Goal: Task Accomplishment & Management: Complete application form

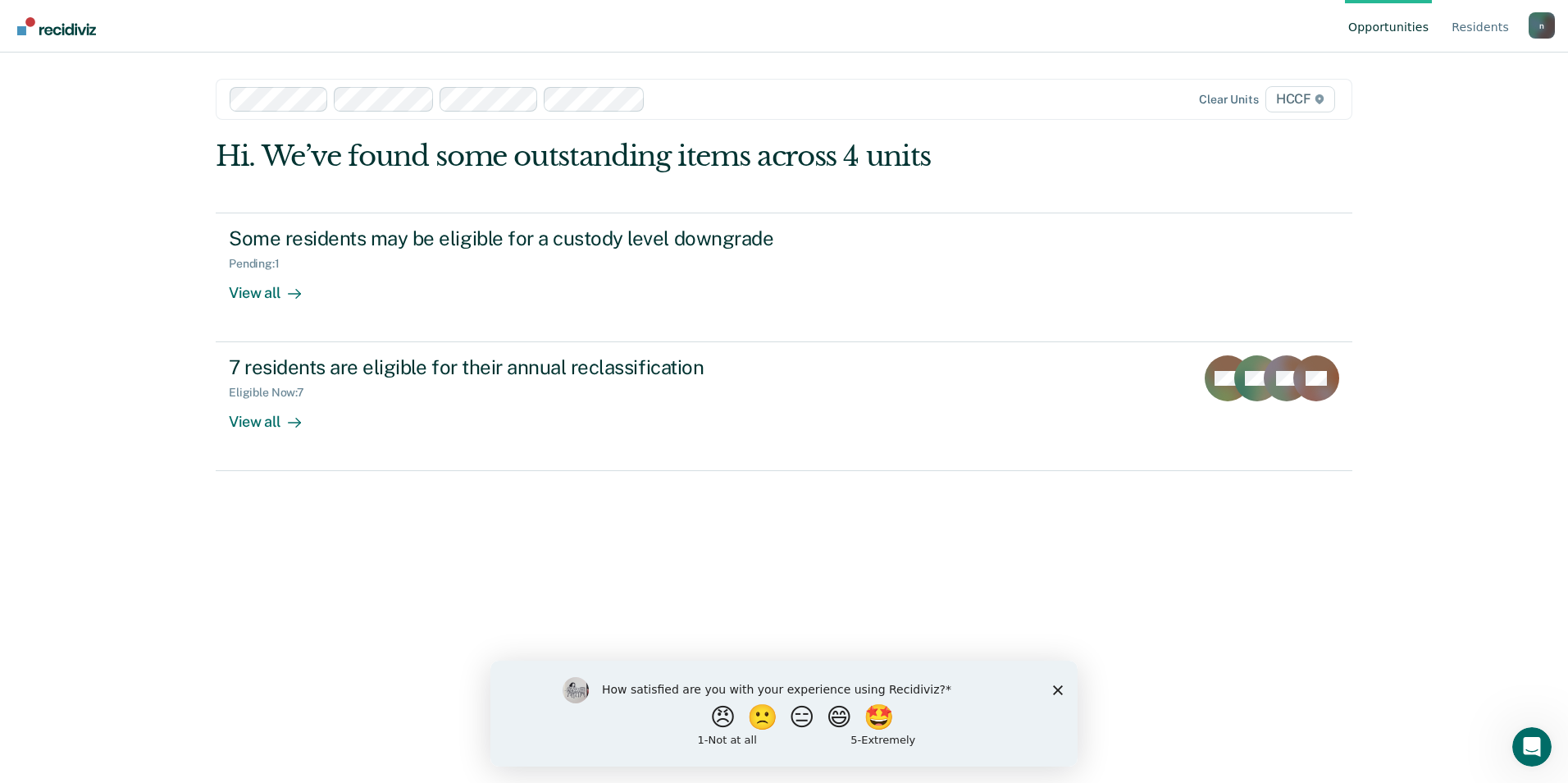
click at [81, 24] on img "Go to Recidiviz Home" at bounding box center [57, 26] width 79 height 18
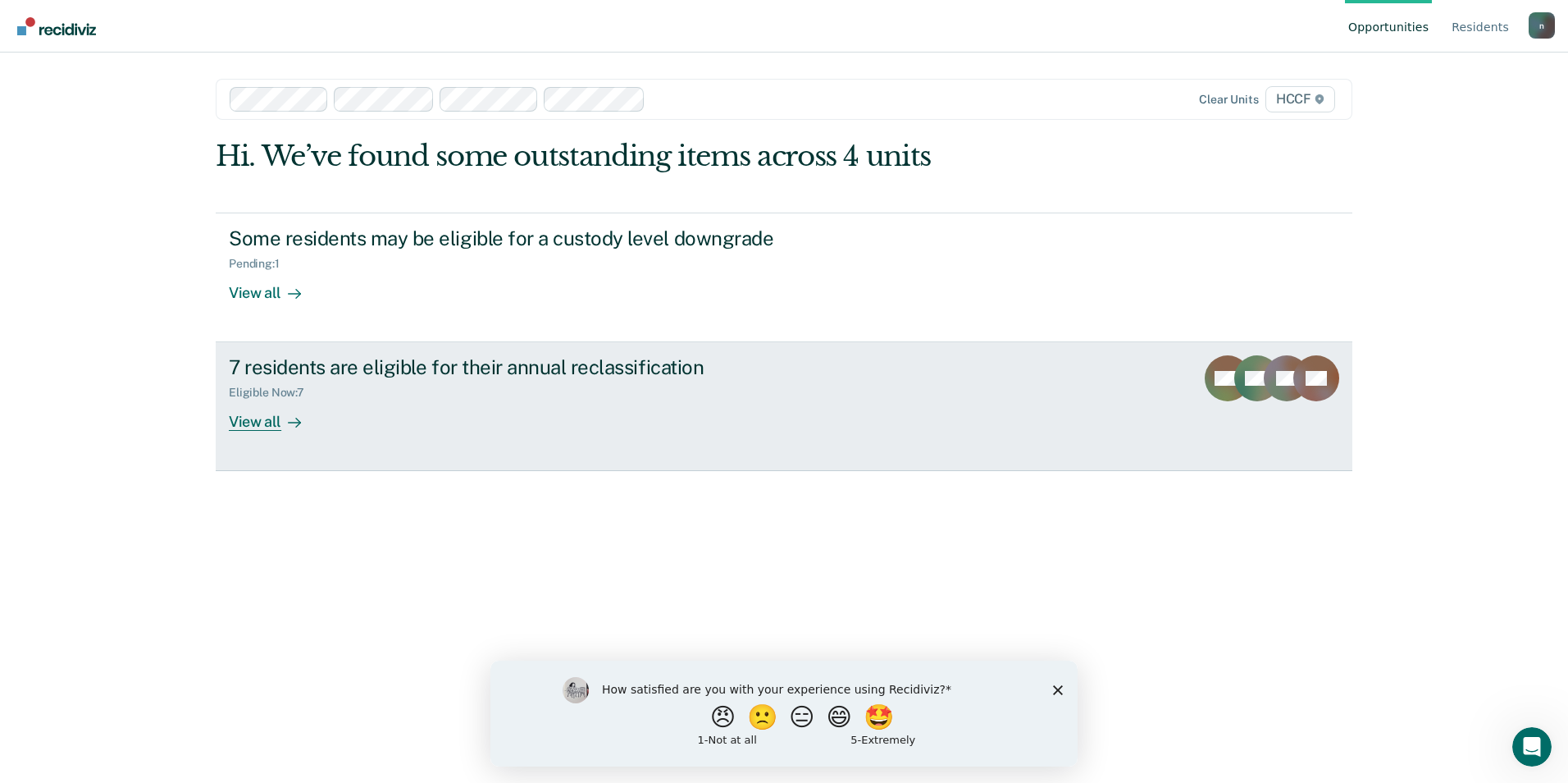
click at [266, 413] on div "View all" at bounding box center [274, 415] width 92 height 32
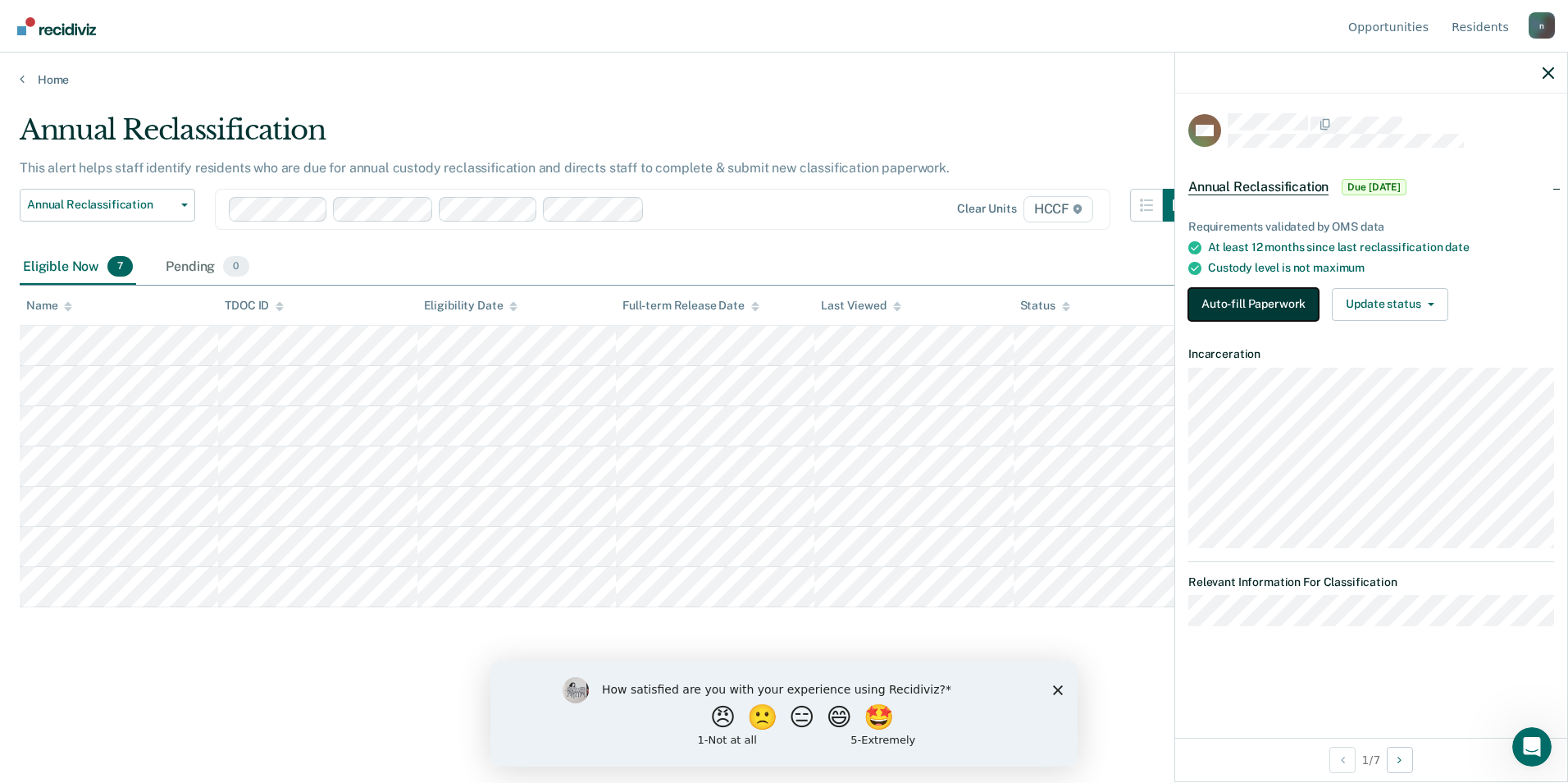
click at [1250, 296] on button "Auto-fill Paperwork" at bounding box center [1253, 305] width 130 height 33
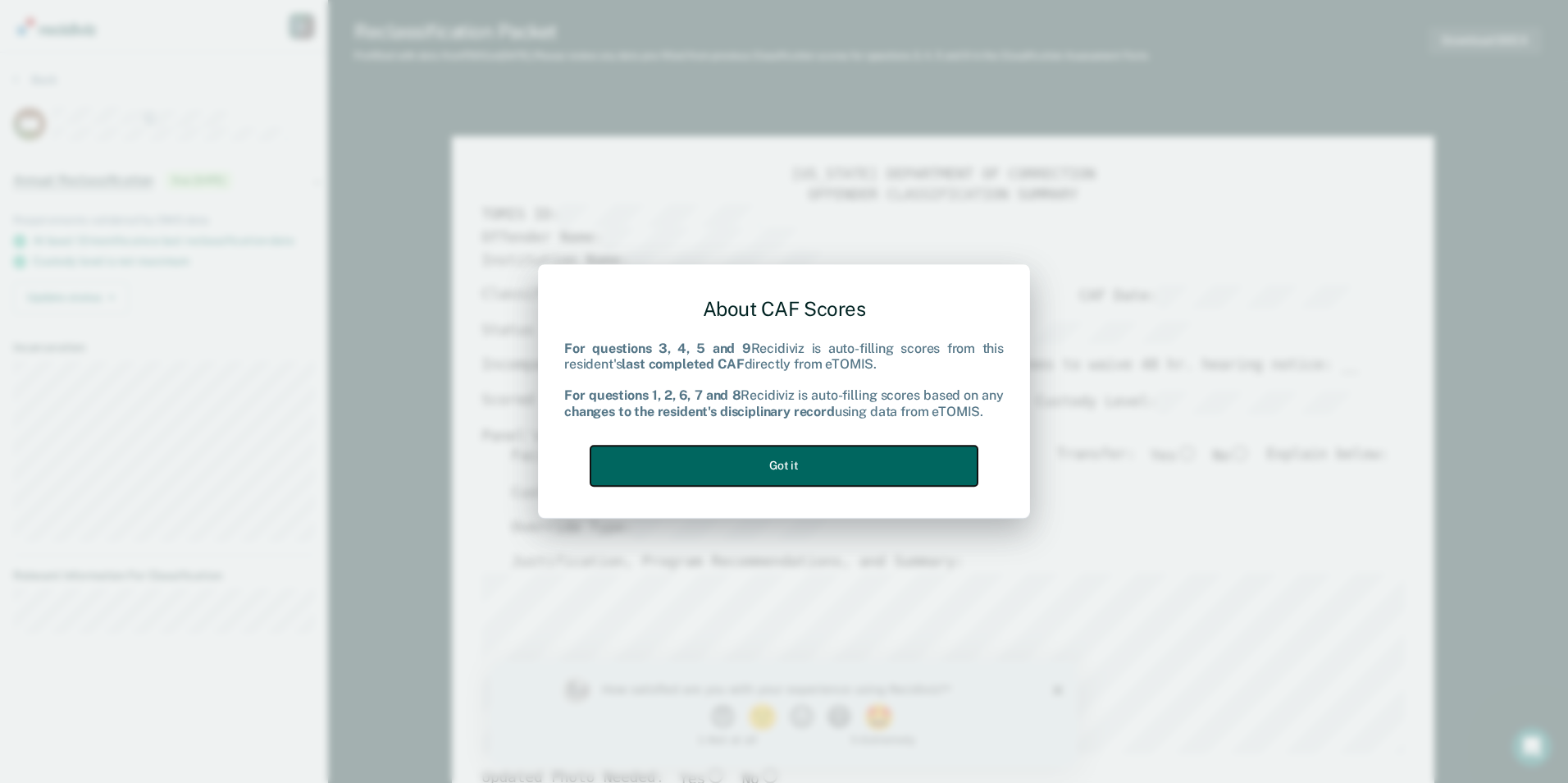
click at [829, 448] on button "Got it" at bounding box center [784, 466] width 387 height 40
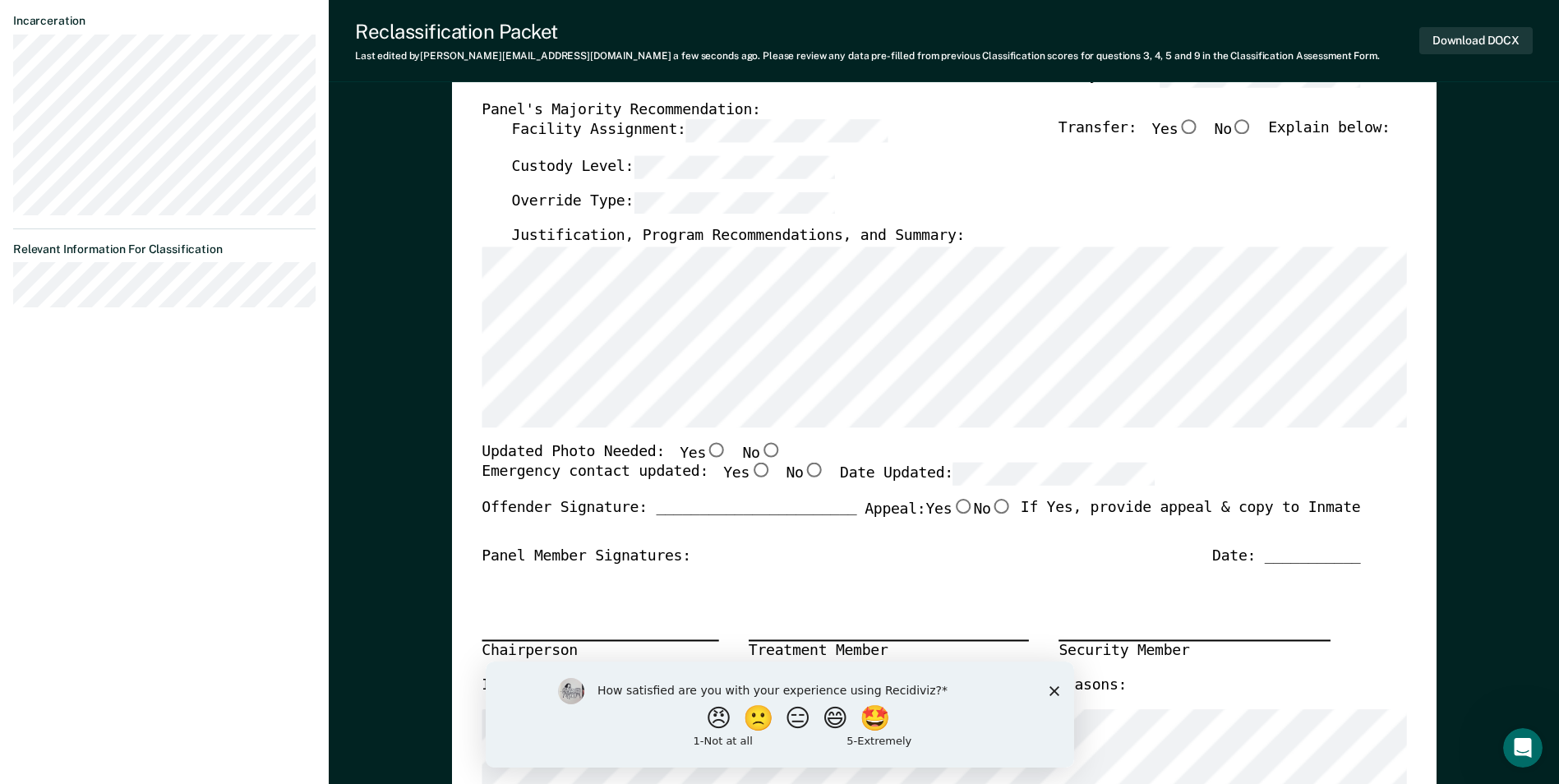
scroll to position [328, 0]
click at [1030, 431] on div "[US_STATE] DEPARTMENT OF CORRECTION OFFENDER CLASSIFICATION SUMMARY TOMIS ID: O…" at bounding box center [944, 447] width 924 height 1219
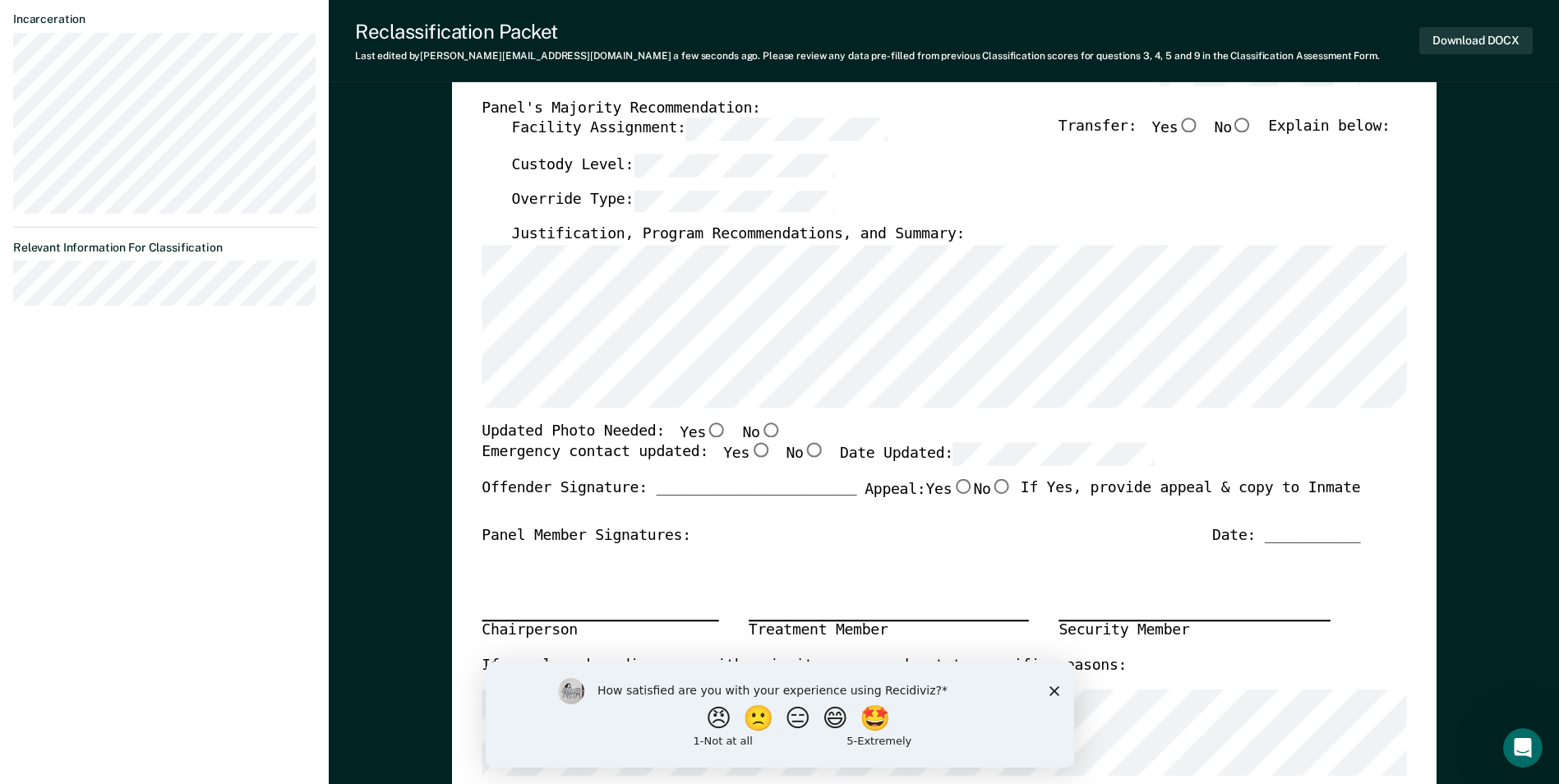
scroll to position [0, 9]
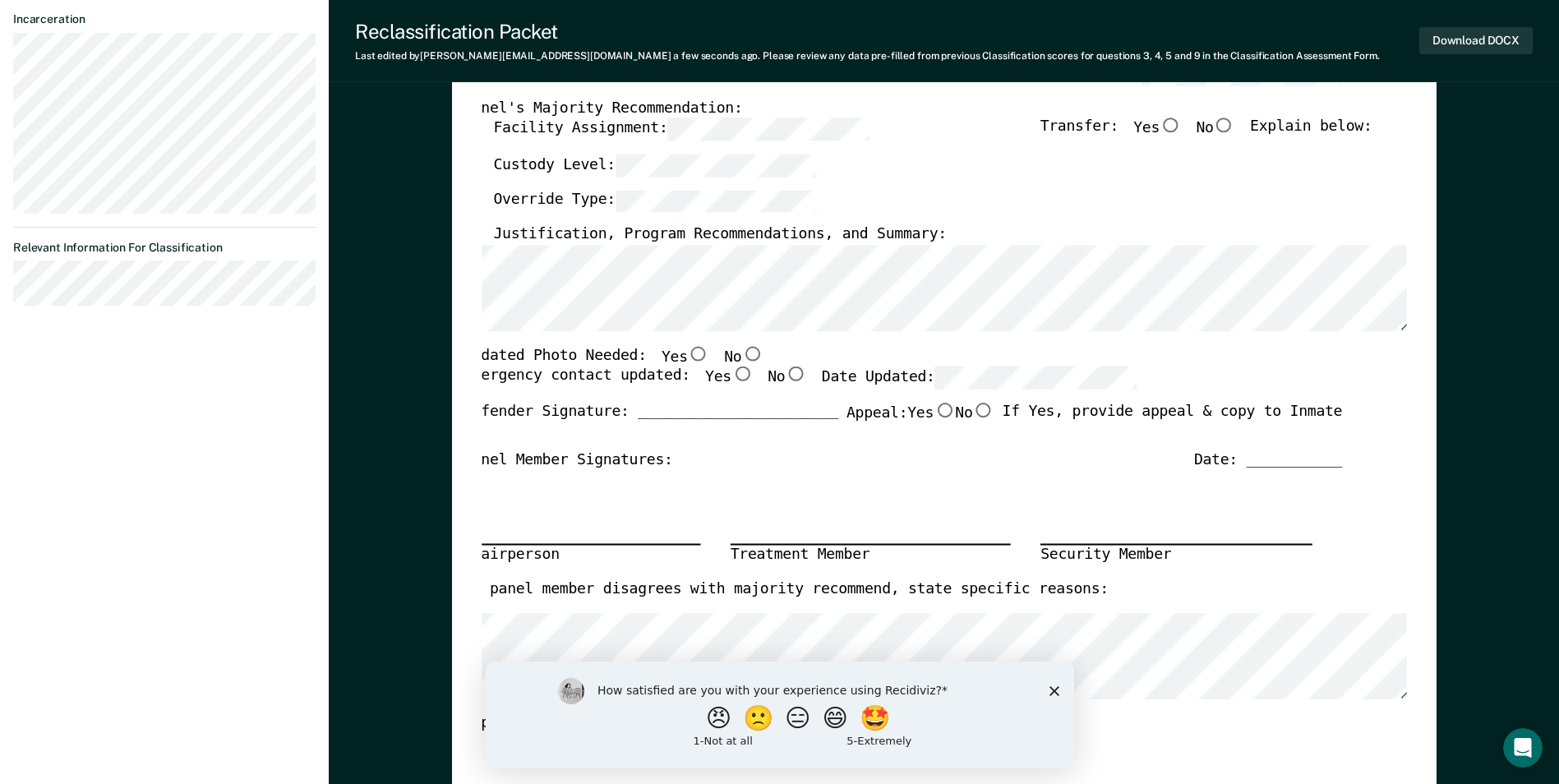
type textarea "x"
